Goal: Complete application form

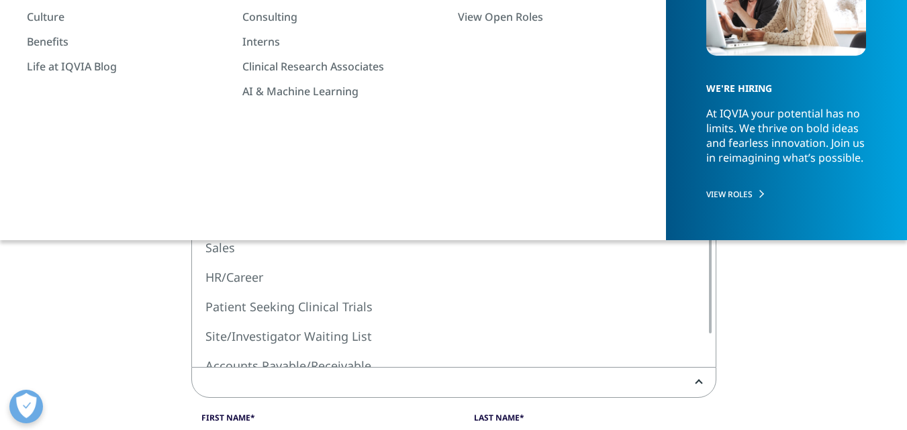
click at [337, 387] on span at bounding box center [454, 383] width 524 height 31
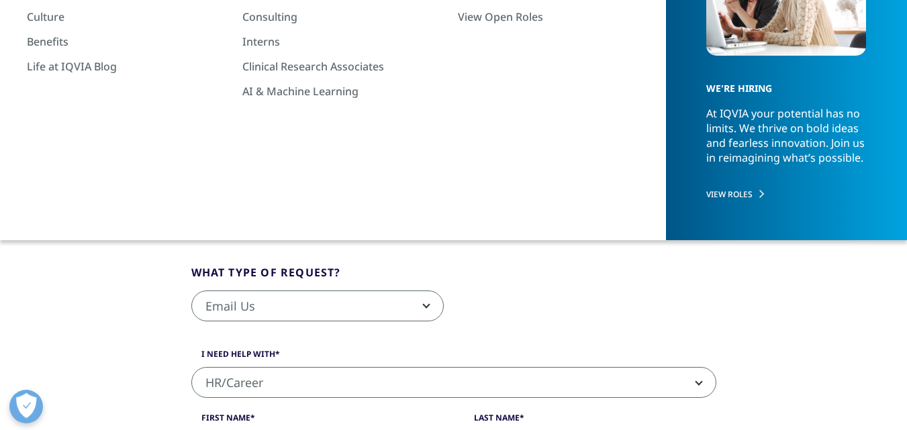
select select "HR/Career"
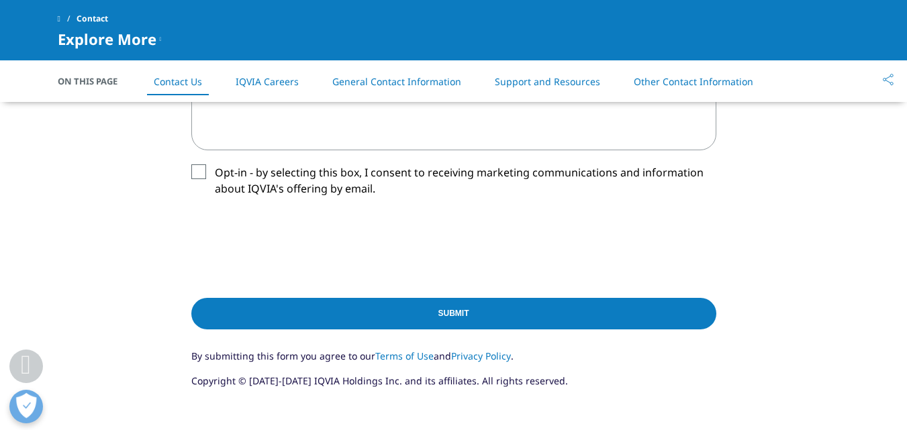
scroll to position [604, 0]
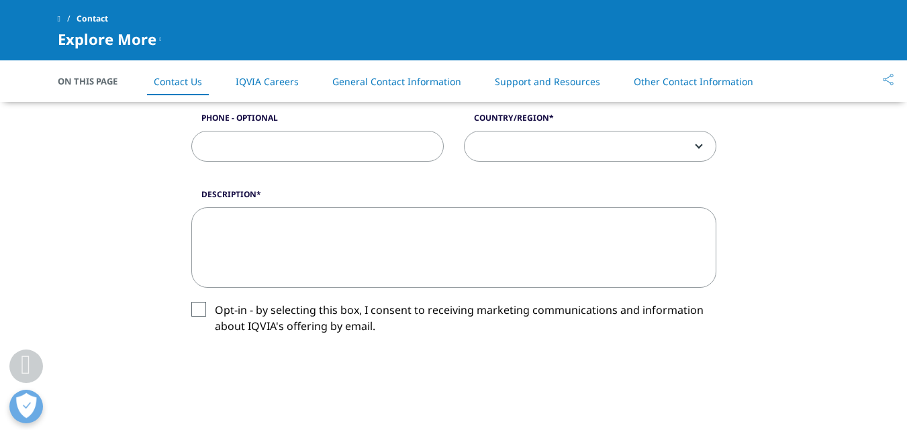
click at [200, 313] on label "Opt-in - by selecting this box, I consent to receiving marketing communications…" at bounding box center [453, 322] width 525 height 40
click at [215, 302] on input "Opt-in - by selecting this box, I consent to receiving marketing communications…" at bounding box center [215, 302] width 0 height 0
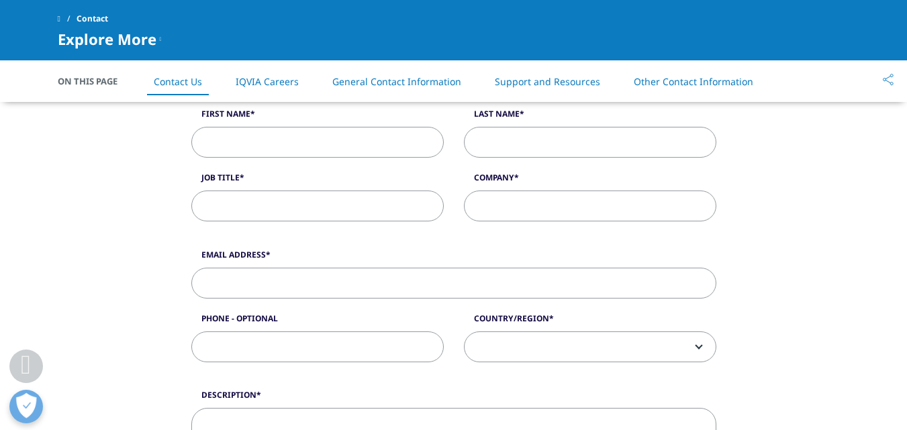
scroll to position [403, 0]
click at [321, 141] on input "First Name" at bounding box center [317, 143] width 252 height 31
type input "Marwa"
type input "[PERSON_NAME]"
type input "[EMAIL_ADDRESS][DOMAIN_NAME]"
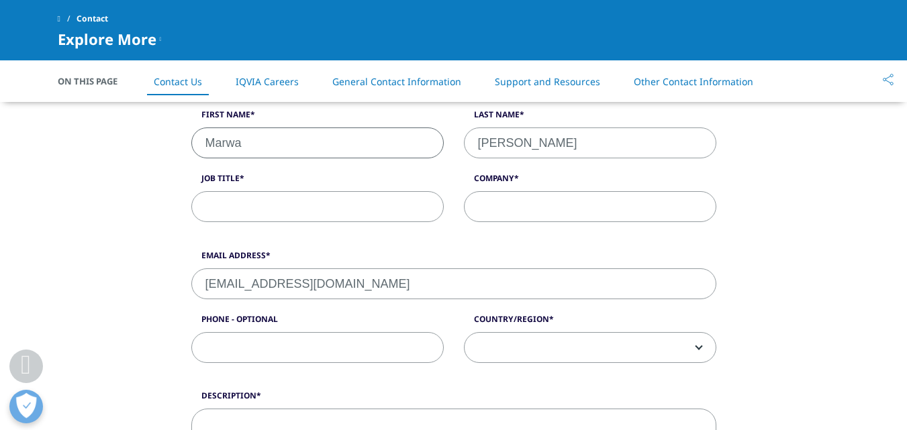
type input "01008178203"
select select "[GEOGRAPHIC_DATA]"
click at [328, 203] on input "Job Title" at bounding box center [317, 206] width 252 height 31
click at [534, 208] on input "Company" at bounding box center [590, 206] width 252 height 31
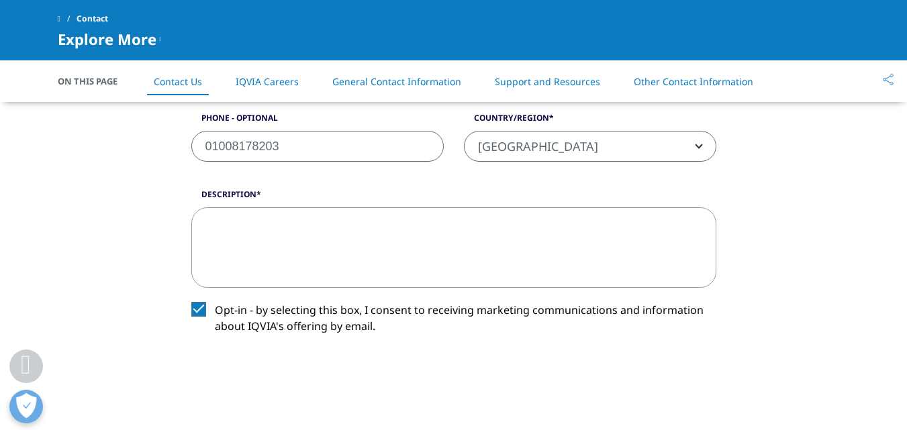
scroll to position [671, 0]
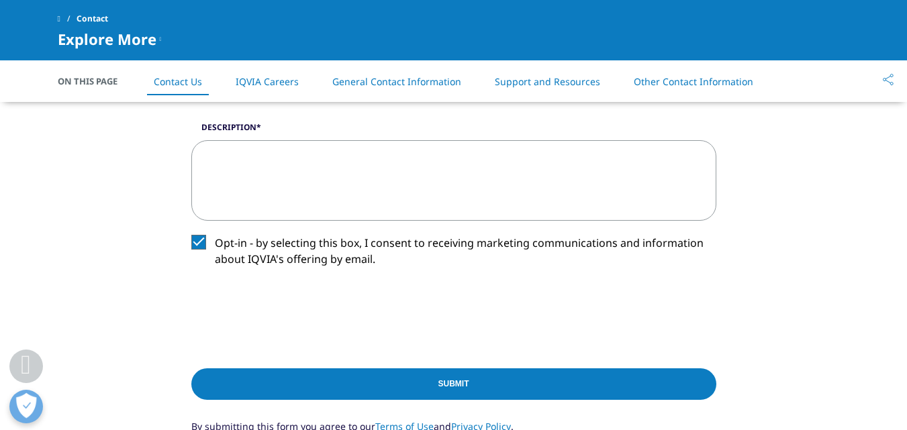
drag, startPoint x: 283, startPoint y: 105, endPoint x: 279, endPoint y: 119, distance: 14.5
click at [283, 108] on div "Email Address [EMAIL_ADDRESS][DOMAIN_NAME] Phone - Optional [PHONE_NUMBER] Coun…" at bounding box center [453, 45] width 545 height 128
click at [261, 164] on textarea "Description" at bounding box center [453, 180] width 525 height 81
paste textarea "Dear I hope this message finds you well. My name is [PERSON_NAME], a certified …"
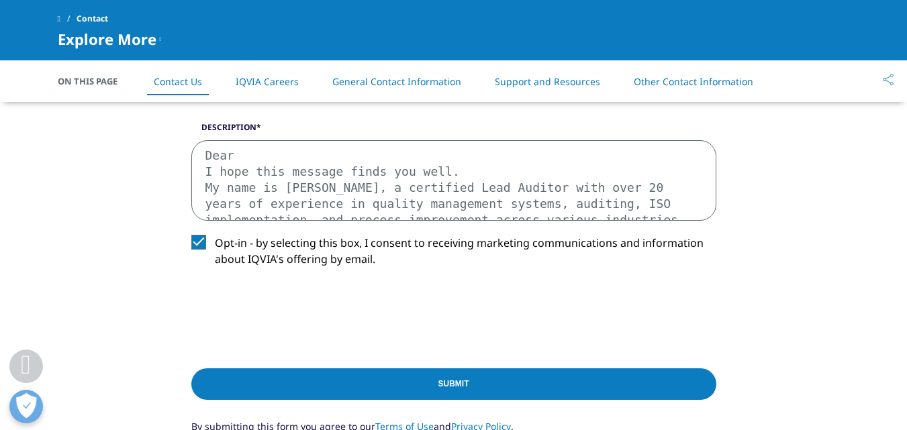
scroll to position [363, 0]
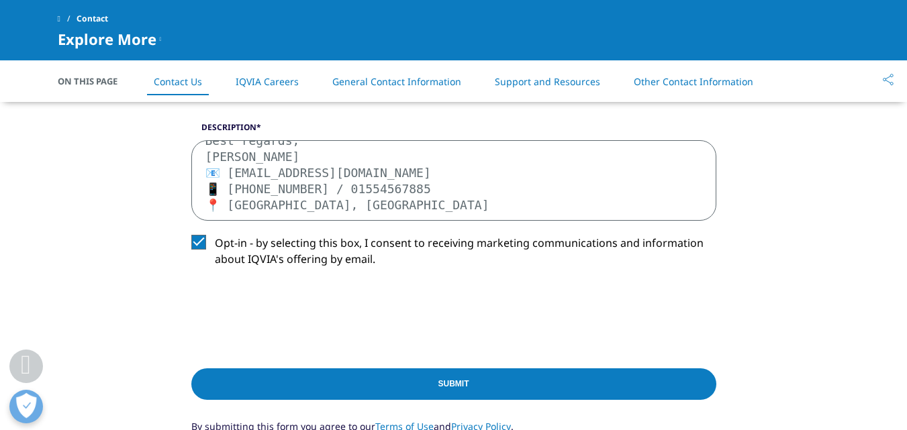
type textarea "Dear I hope this message finds you well. My name is [PERSON_NAME], a certified …"
click at [419, 383] on input "Submit" at bounding box center [453, 385] width 525 height 32
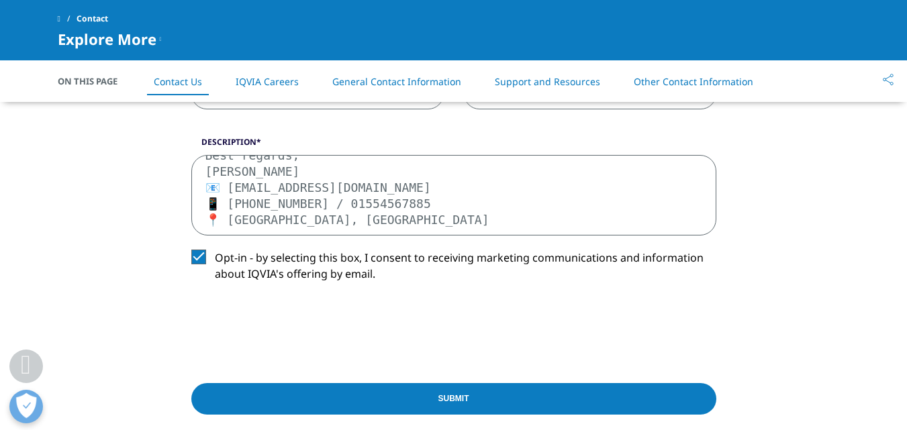
scroll to position [395, 0]
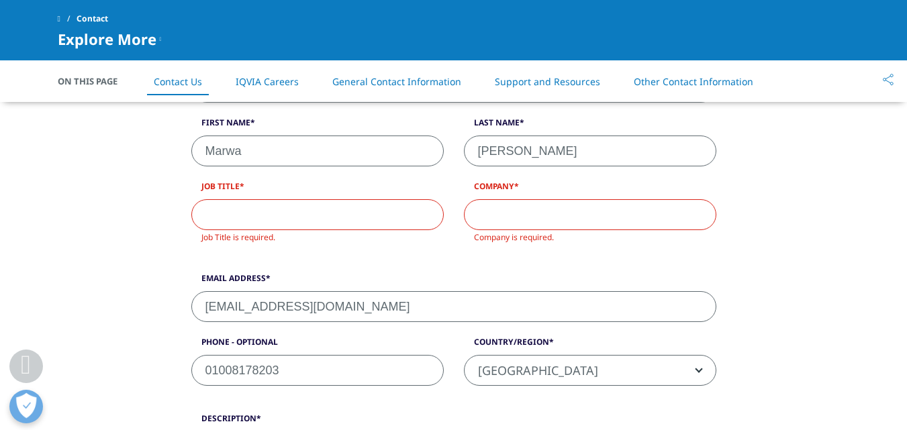
drag, startPoint x: 263, startPoint y: 204, endPoint x: 227, endPoint y: 214, distance: 36.8
click at [263, 205] on input "Job Title" at bounding box center [317, 214] width 252 height 31
type input "quality"
click at [510, 205] on input "Company" at bounding box center [590, 214] width 252 height 31
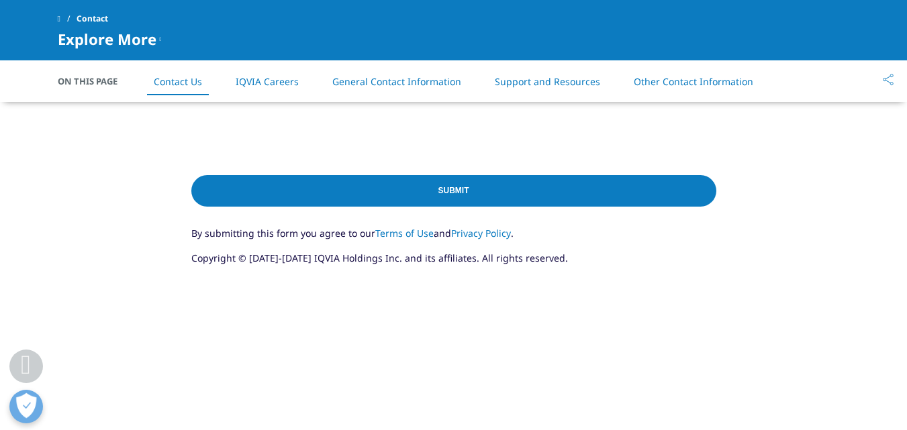
type input "private"
click at [574, 177] on input "Submit" at bounding box center [453, 191] width 525 height 32
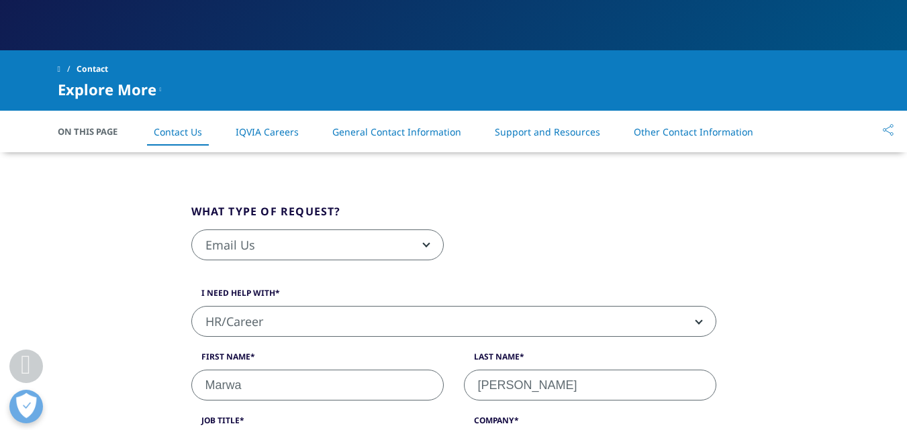
scroll to position [162, 0]
